Goal: Information Seeking & Learning: Check status

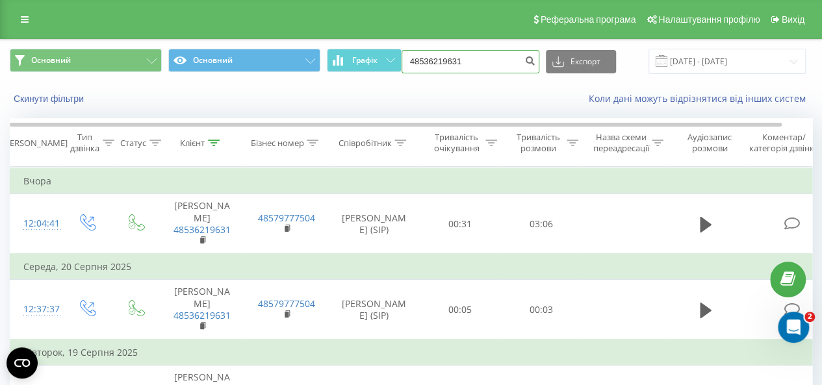
click at [469, 53] on input "48536219631" at bounding box center [470, 61] width 138 height 23
click at [505, 55] on input "48536219631" at bounding box center [470, 61] width 138 height 23
type input "4"
paste input "48725840824"
type input "48725840824"
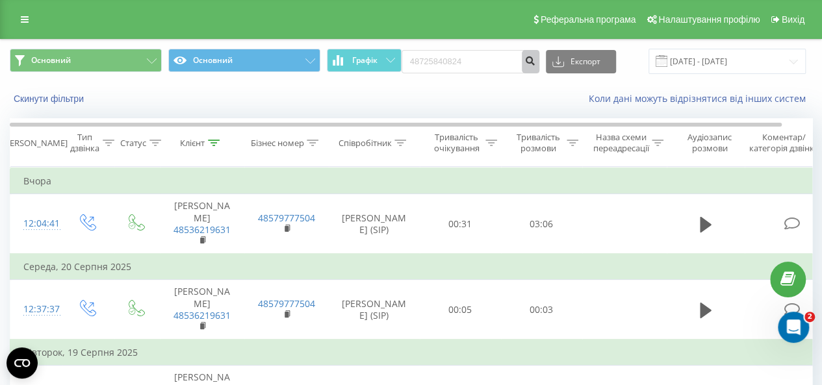
click at [535, 61] on icon "submit" at bounding box center [530, 59] width 11 height 8
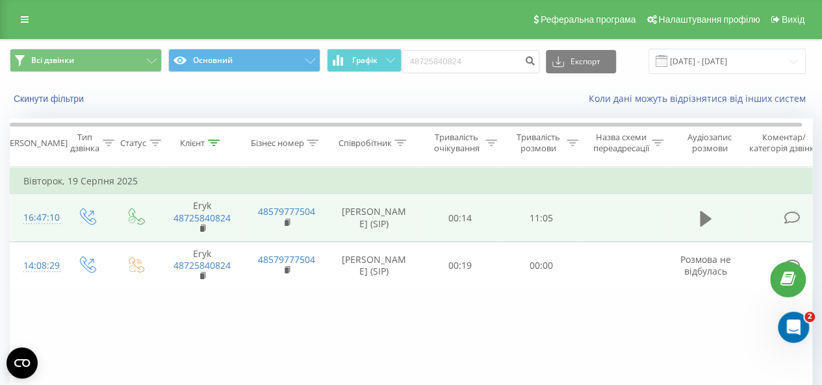
click at [705, 218] on icon at bounding box center [706, 218] width 12 height 16
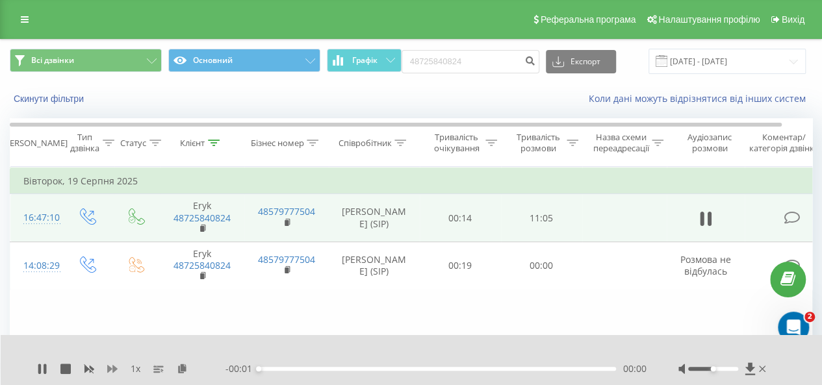
click at [110, 368] on icon at bounding box center [112, 369] width 10 height 8
click at [501, 368] on div "05:45" at bounding box center [437, 369] width 357 height 4
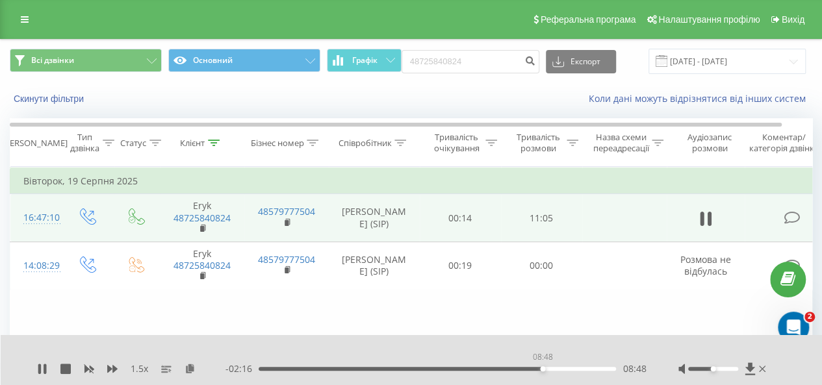
click at [542, 367] on div "08:48" at bounding box center [437, 369] width 357 height 4
click at [42, 375] on div "1.5 x" at bounding box center [131, 368] width 188 height 13
click at [40, 368] on icon at bounding box center [39, 369] width 3 height 10
